Goal: Communication & Community: Answer question/provide support

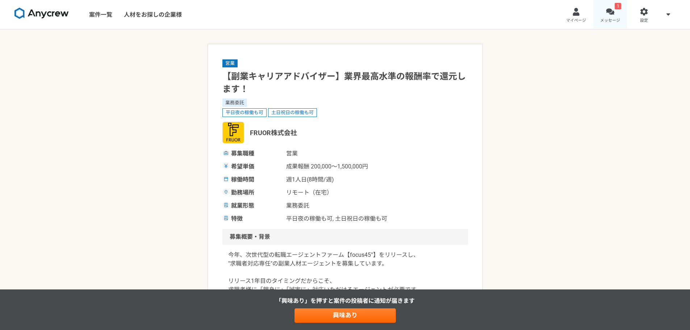
click at [617, 12] on link "1 メッセージ" at bounding box center [610, 14] width 34 height 29
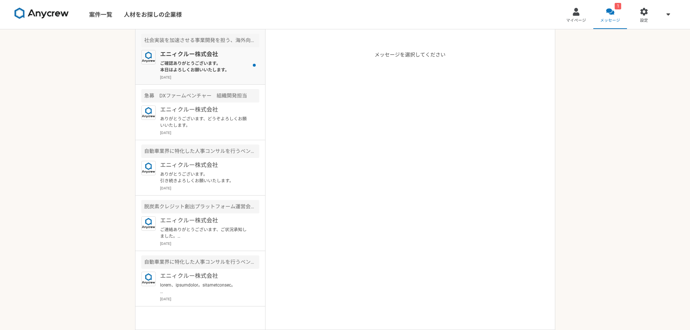
click at [225, 68] on p "ご確認ありがとうございます。 本日はよろしくお願いいたします。" at bounding box center [204, 66] width 89 height 13
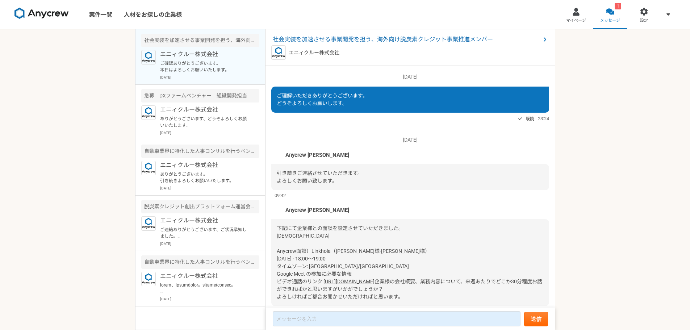
scroll to position [613, 0]
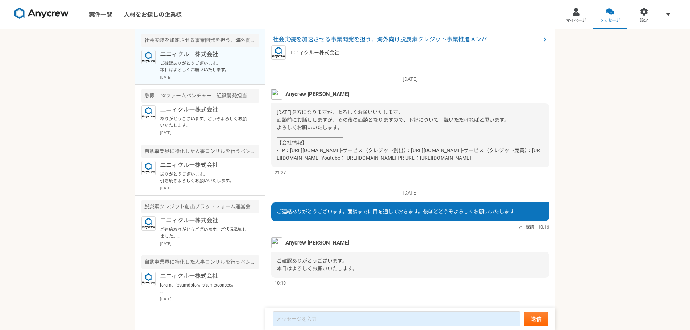
click at [341, 147] on link "[URL][DOMAIN_NAME]" at bounding box center [315, 150] width 51 height 6
click at [411, 147] on link "[URL][DOMAIN_NAME]" at bounding box center [436, 150] width 51 height 6
click at [384, 147] on link "[URL][DOMAIN_NAME]" at bounding box center [408, 153] width 263 height 13
click at [394, 40] on span "社会実装を加速させる事業開発を担う、海外向け脱炭素クレジット事業推進メンバー" at bounding box center [407, 39] width 268 height 9
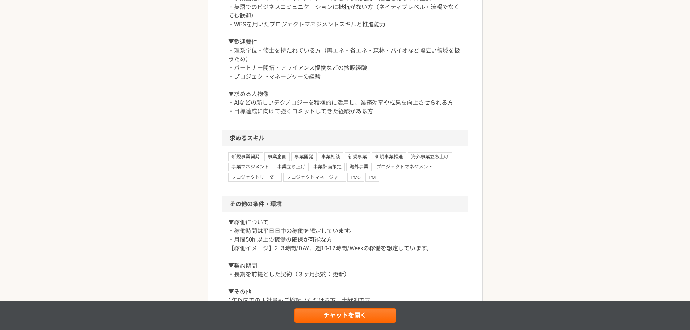
scroll to position [553, 0]
